Goal: Information Seeking & Learning: Find specific fact

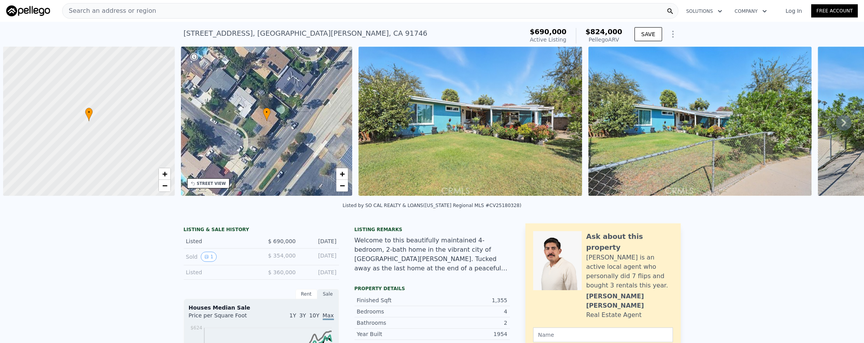
scroll to position [0, 3]
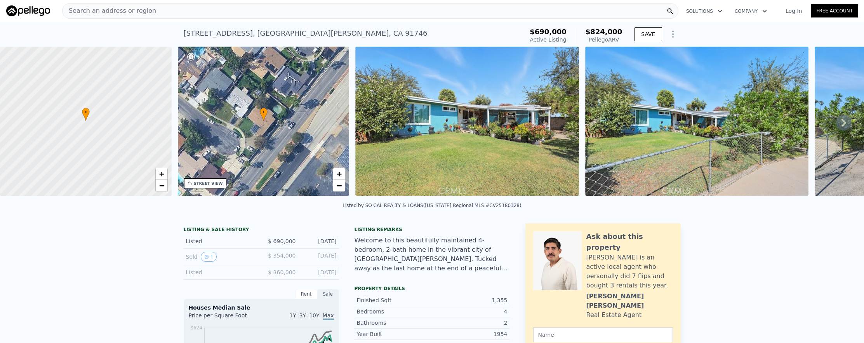
click at [196, 11] on div "Search an address or region" at bounding box center [370, 11] width 617 height 16
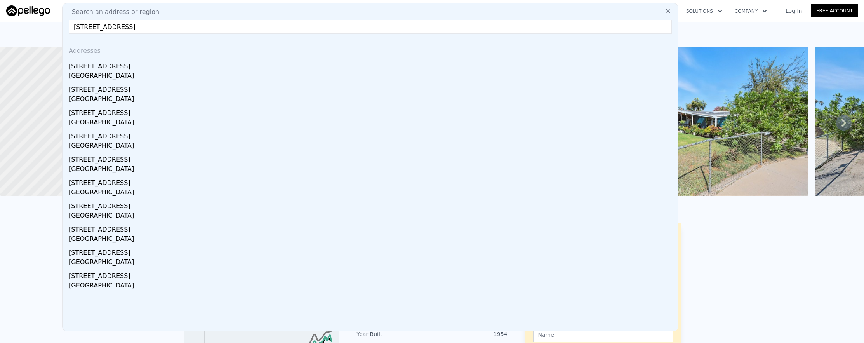
type input "[STREET_ADDRESS]"
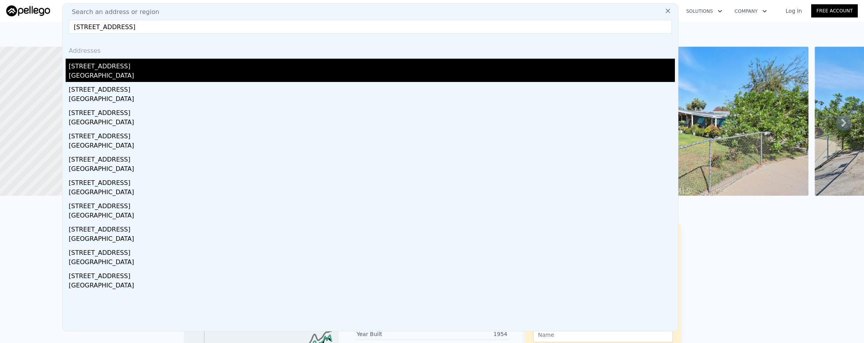
click at [235, 65] on div "[STREET_ADDRESS]" at bounding box center [372, 65] width 606 height 12
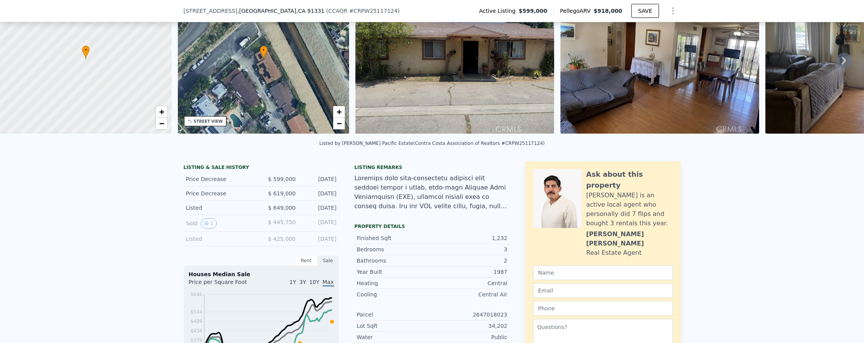
scroll to position [3, 0]
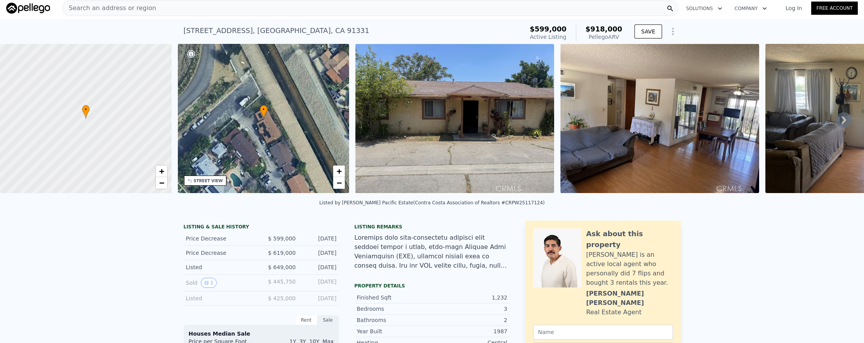
click at [267, 16] on div "Search an address or region" at bounding box center [370, 8] width 617 height 16
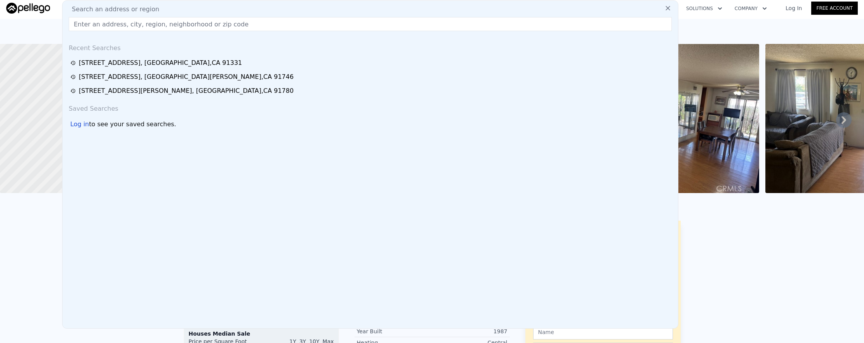
click at [267, 27] on input "text" at bounding box center [370, 24] width 603 height 14
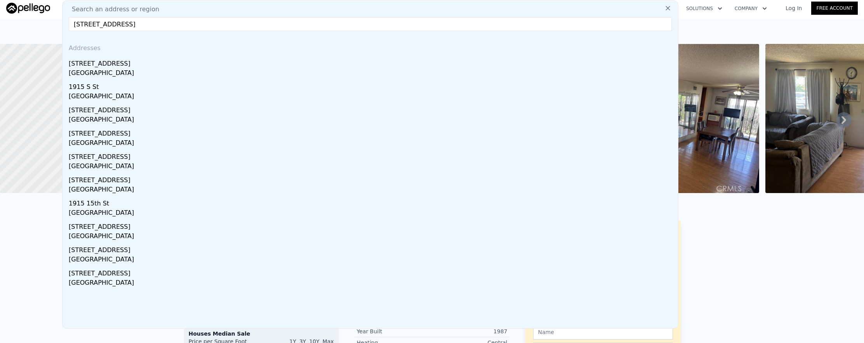
click at [114, 23] on input "[STREET_ADDRESS]" at bounding box center [370, 24] width 603 height 14
click at [113, 24] on input "[STREET_ADDRESS]" at bounding box center [370, 24] width 603 height 14
drag, startPoint x: 109, startPoint y: 25, endPoint x: 277, endPoint y: 26, distance: 167.8
click at [277, 26] on input "[STREET_ADDRESS]" at bounding box center [370, 24] width 603 height 14
click at [164, 24] on input "1915 6th ave sacramento" at bounding box center [370, 24] width 603 height 14
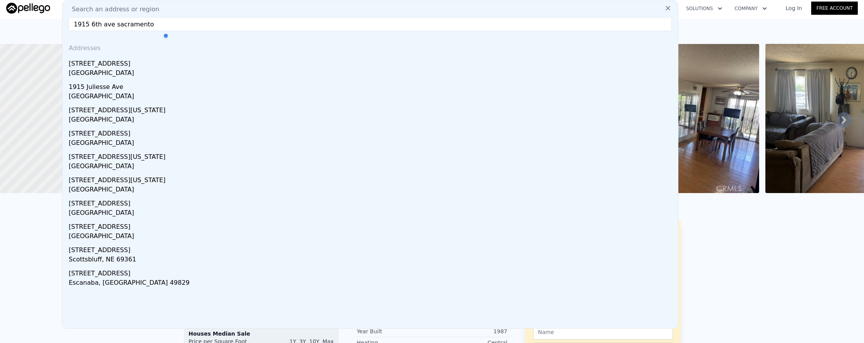
drag, startPoint x: 164, startPoint y: 24, endPoint x: 64, endPoint y: 23, distance: 99.1
click at [64, 23] on div "Search an address or region [GEOGRAPHIC_DATA] Addresses [STREET_ADDRESS] [STREE…" at bounding box center [370, 164] width 617 height 328
paste input "[GEOGRAPHIC_DATA]-7003"
click at [204, 24] on input "[STREET_ADDRESS]" at bounding box center [370, 24] width 603 height 14
drag, startPoint x: 220, startPoint y: 25, endPoint x: 52, endPoint y: 28, distance: 167.9
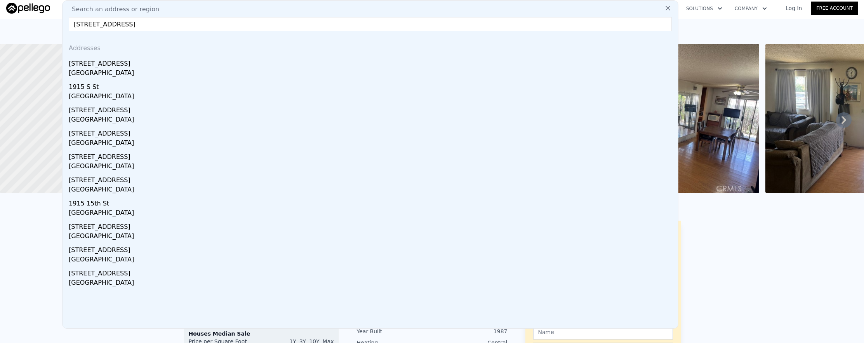
drag, startPoint x: 207, startPoint y: 21, endPoint x: 30, endPoint y: 24, distance: 177.2
paste input ", [GEOGRAPHIC_DATA]"
click at [105, 35] on div "Search an address or region [STREET_ADDRESS] Addresses [STREET_ADDRESS] [STREET…" at bounding box center [370, 164] width 617 height 328
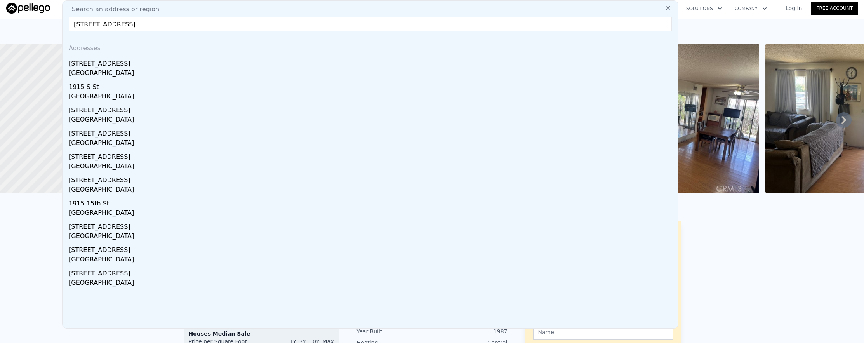
drag, startPoint x: 107, startPoint y: 25, endPoint x: 221, endPoint y: 27, distance: 113.5
click at [214, 28] on input "[STREET_ADDRESS]" at bounding box center [370, 24] width 603 height 14
click at [159, 42] on div "Addresses" at bounding box center [371, 46] width 610 height 19
drag, startPoint x: 103, startPoint y: 22, endPoint x: 220, endPoint y: 22, distance: 116.9
click at [220, 22] on input "[STREET_ADDRESS]" at bounding box center [370, 24] width 603 height 14
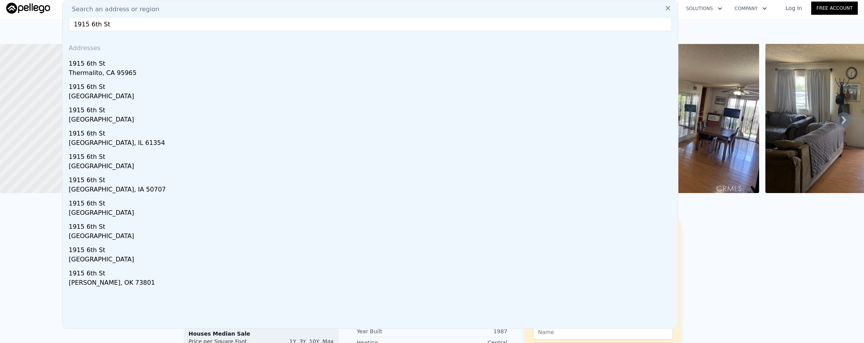
click at [186, 27] on input "1915 6th St" at bounding box center [370, 24] width 603 height 14
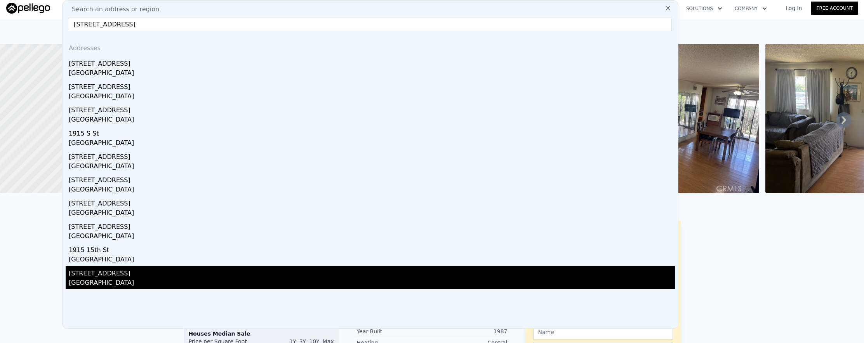
type input "[STREET_ADDRESS]"
click at [135, 281] on div "[GEOGRAPHIC_DATA]" at bounding box center [372, 283] width 606 height 11
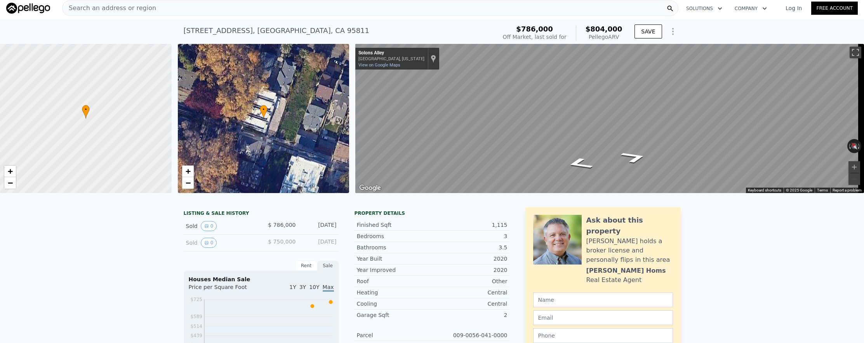
click at [166, 6] on div "Search an address or region" at bounding box center [370, 8] width 617 height 16
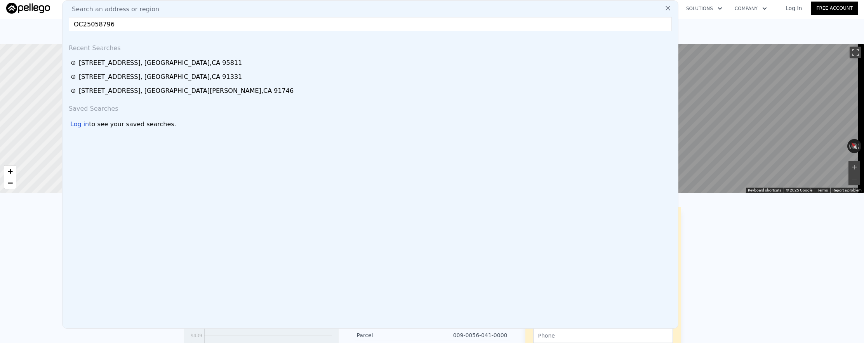
drag, startPoint x: 164, startPoint y: 25, endPoint x: 38, endPoint y: 19, distance: 125.6
paste input "[STREET_ADDRESS][PERSON_NAME],"
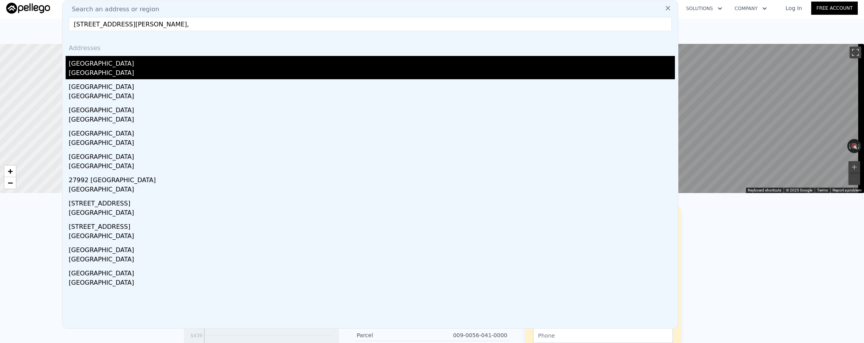
type input "[STREET_ADDRESS][PERSON_NAME],"
click at [116, 73] on div "[GEOGRAPHIC_DATA]" at bounding box center [372, 73] width 606 height 11
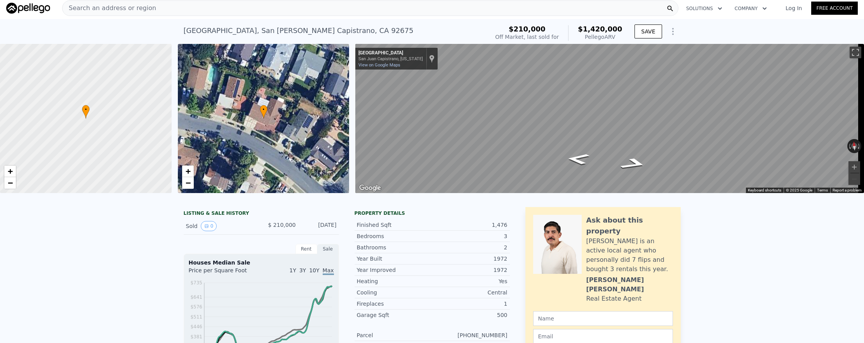
click at [380, 18] on nav "Search an address or region Solutions Company Open main menu Log In Free Account" at bounding box center [432, 8] width 864 height 22
click at [380, 10] on div "Search an address or region" at bounding box center [370, 8] width 617 height 16
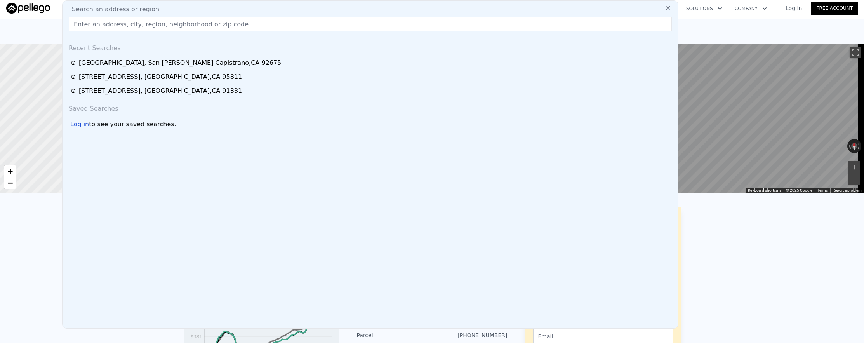
click at [240, 15] on div "Search an address or region Recent Searches [STREET_ADDRESS] [STREET_ADDRESS][G…" at bounding box center [370, 164] width 617 height 328
click at [249, 17] on input "text" at bounding box center [370, 24] width 603 height 14
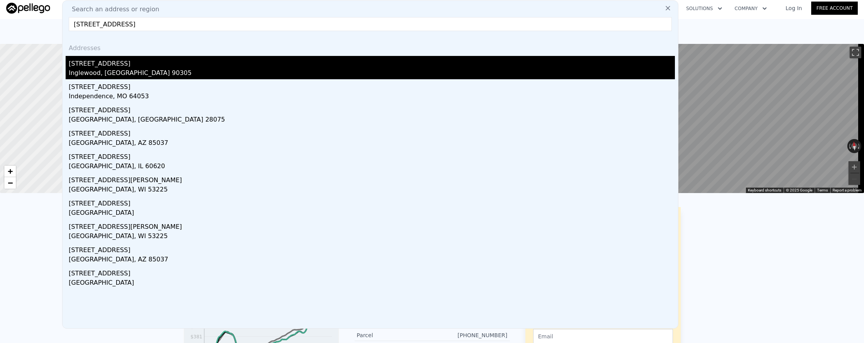
type input "[STREET_ADDRESS]"
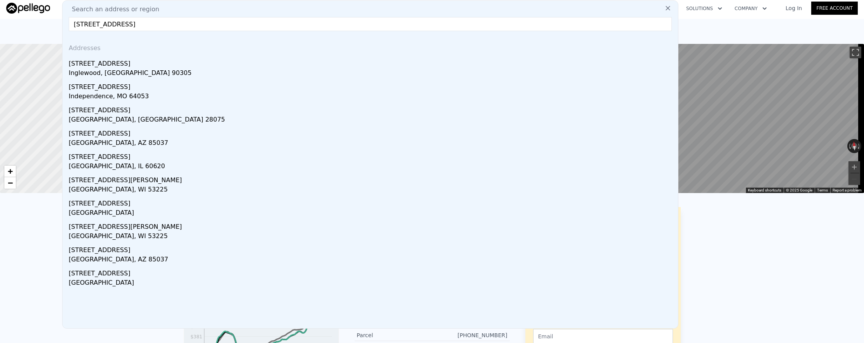
click at [175, 66] on div "[STREET_ADDRESS]" at bounding box center [372, 62] width 606 height 12
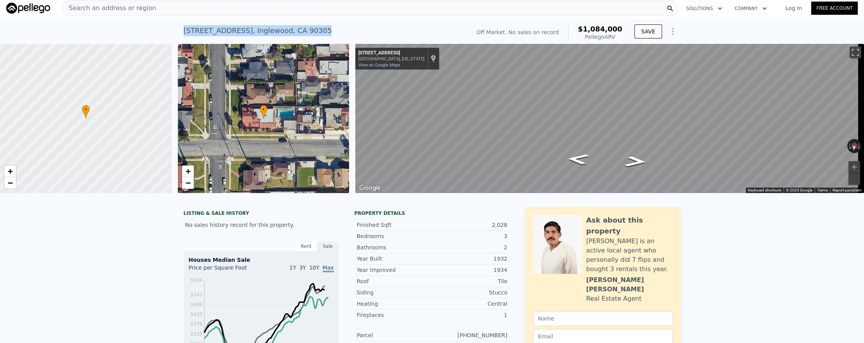
drag, startPoint x: 207, startPoint y: 29, endPoint x: 352, endPoint y: 30, distance: 145.3
click at [352, 30] on div "[STREET_ADDRESS] No sales on record (~ARV $1.084m ) Off Market. No sales on rec…" at bounding box center [432, 31] width 864 height 25
copy div "[STREET_ADDRESS]"
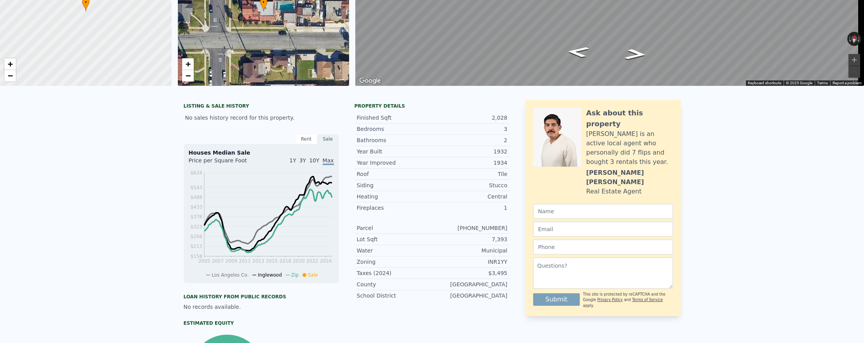
scroll to position [7, 0]
